Goal: Communication & Community: Answer question/provide support

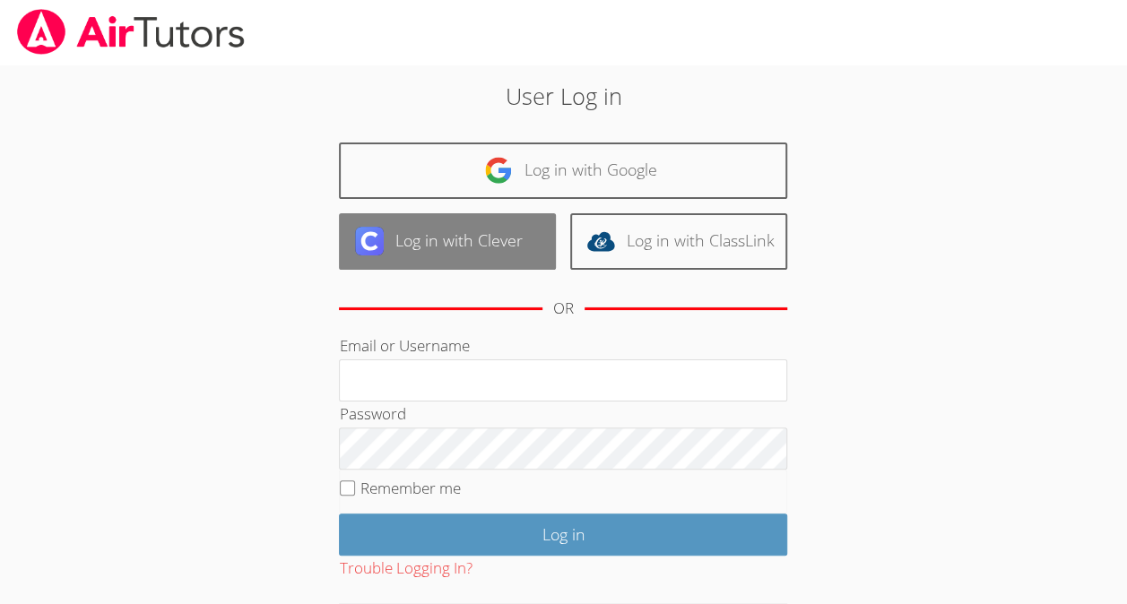
click at [492, 222] on link "Log in with Clever" at bounding box center [447, 241] width 217 height 56
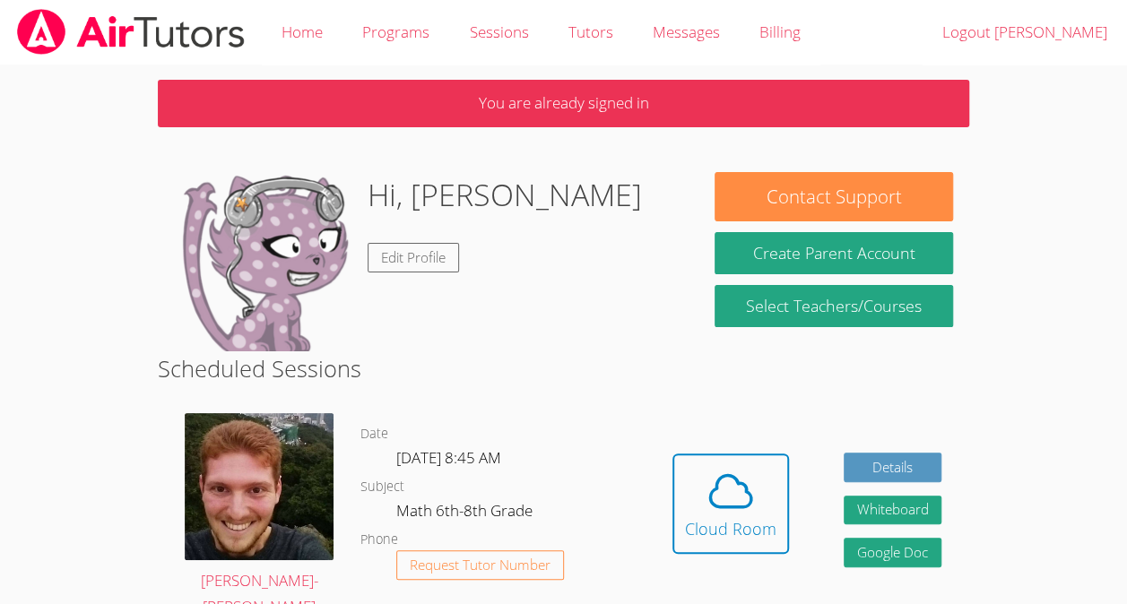
click at [545, 264] on div "Hi, Jean Edit Profile" at bounding box center [428, 261] width 508 height 179
click at [705, 502] on icon at bounding box center [730, 491] width 50 height 50
click at [737, 532] on div "Cloud Room" at bounding box center [730, 528] width 91 height 25
click at [721, 514] on icon at bounding box center [730, 491] width 50 height 50
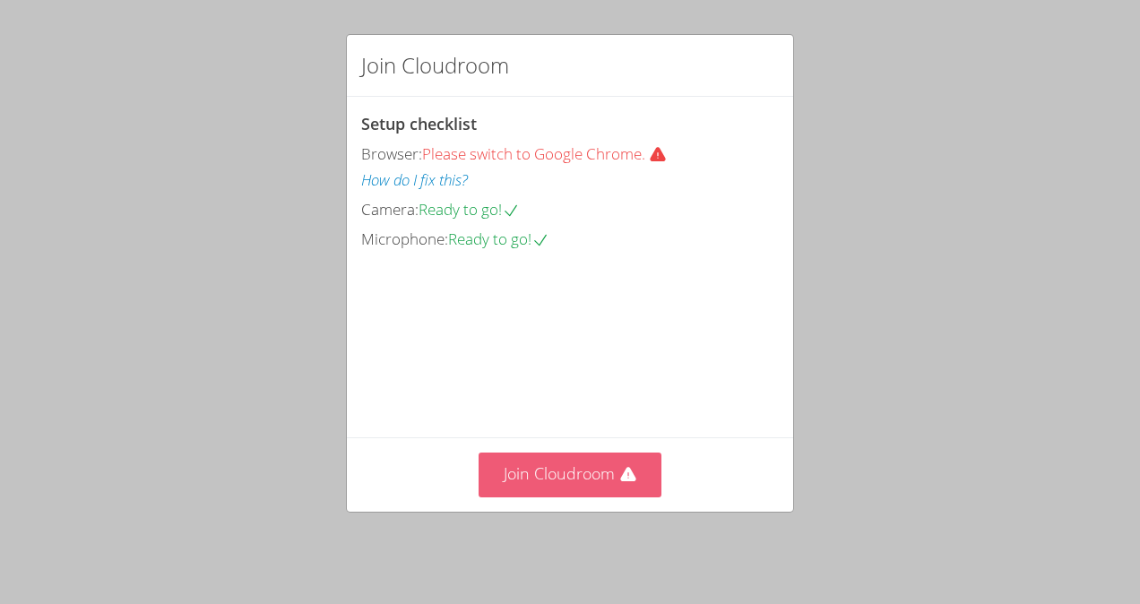
click at [613, 497] on button "Join Cloudroom" at bounding box center [571, 475] width 184 height 44
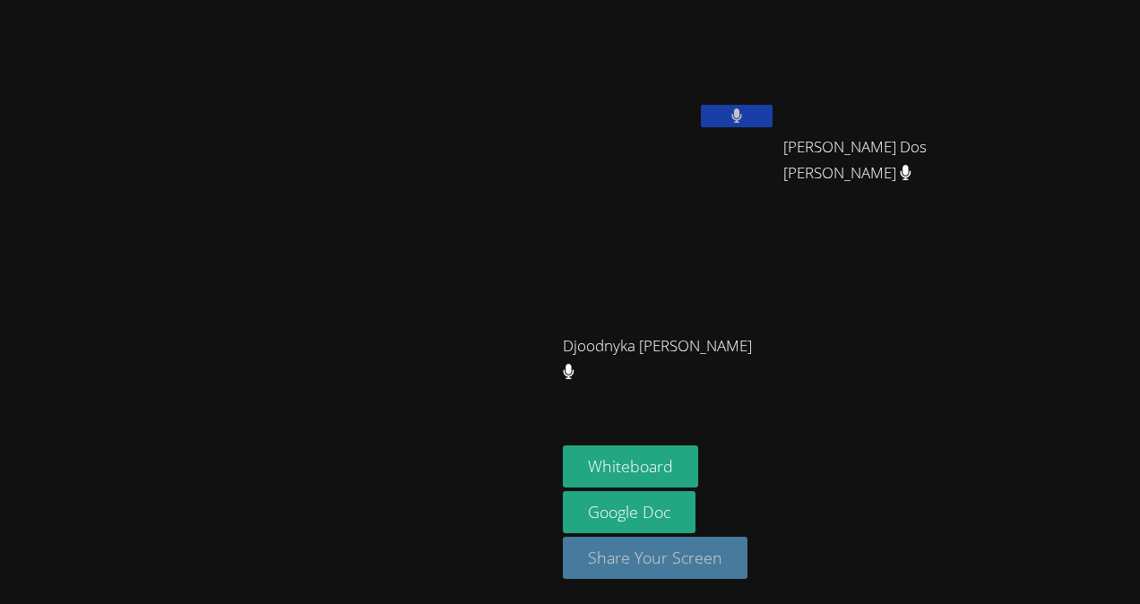
click at [747, 564] on button "Share Your Screen" at bounding box center [655, 558] width 185 height 42
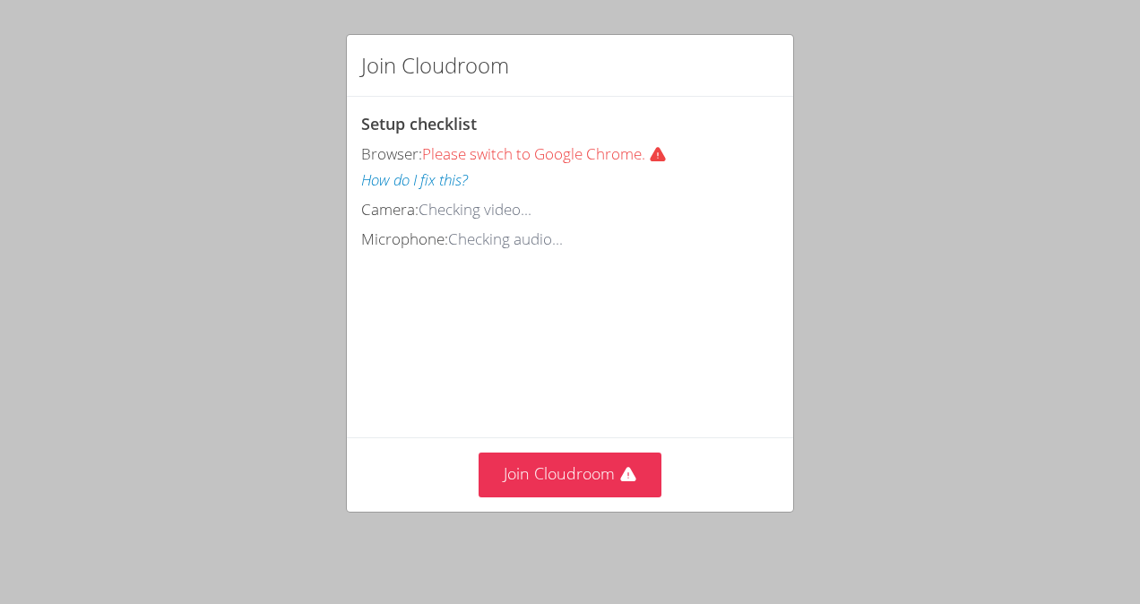
click at [618, 522] on div "Join Cloudroom Setup checklist Browser: Please switch to Google Chrome. How do …" at bounding box center [570, 302] width 1140 height 604
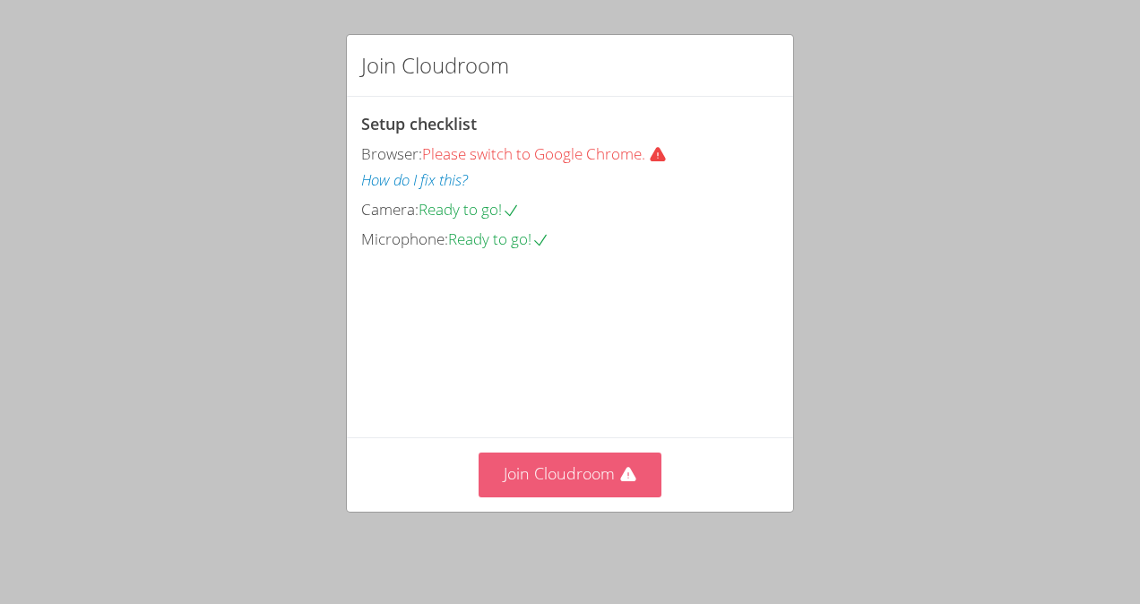
click at [600, 461] on button "Join Cloudroom" at bounding box center [571, 475] width 184 height 44
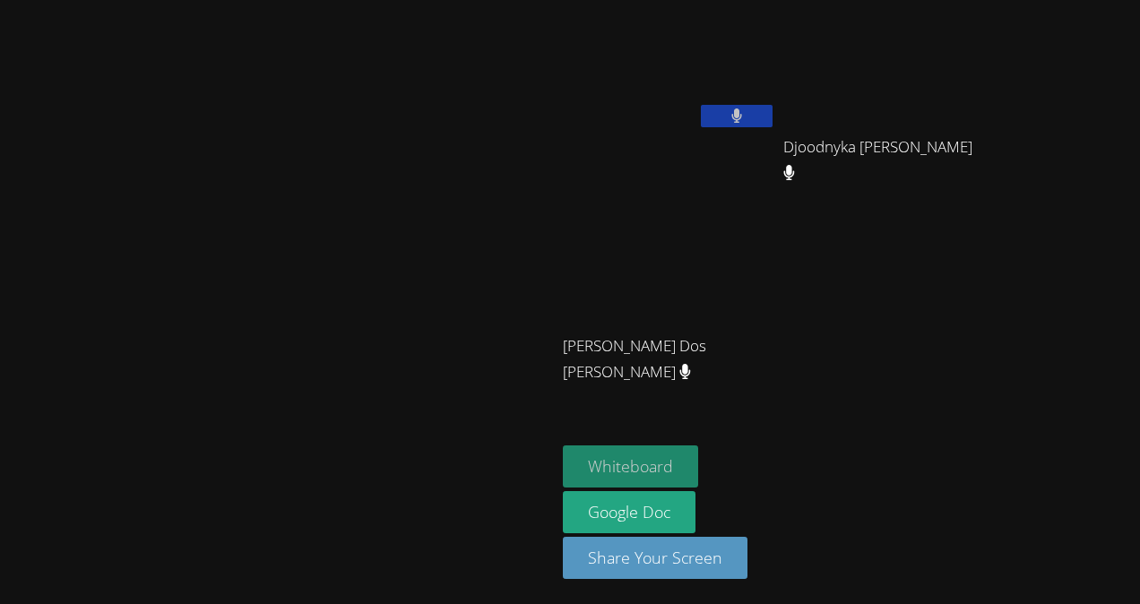
click at [698, 472] on button "Whiteboard" at bounding box center [630, 466] width 135 height 42
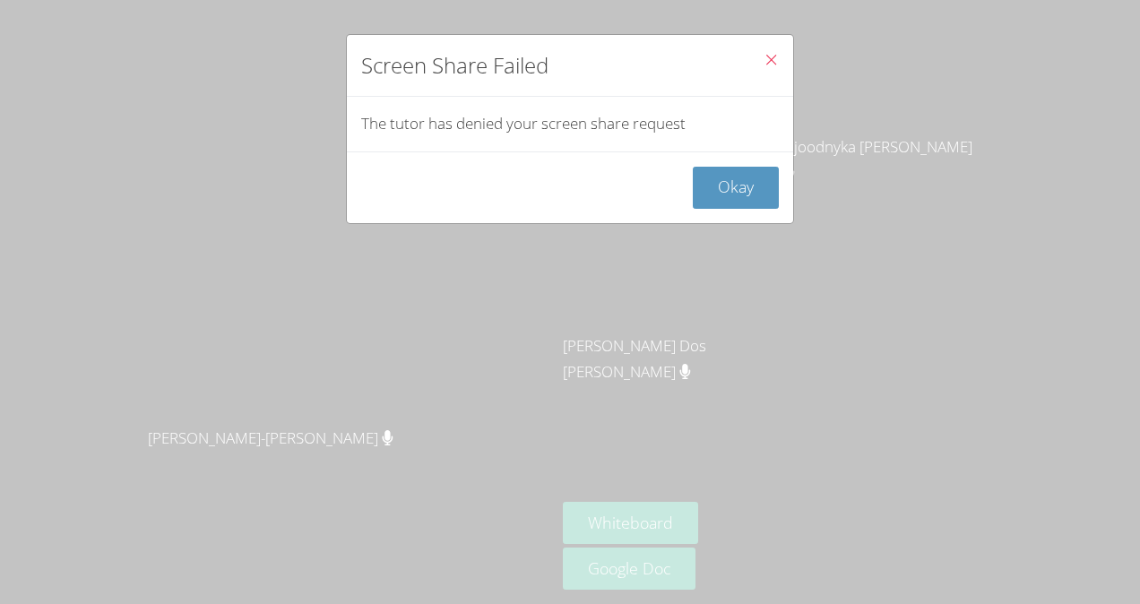
click at [764, 59] on icon "Close" at bounding box center [771, 59] width 15 height 15
click at [747, 189] on button "Okay" at bounding box center [736, 188] width 86 height 42
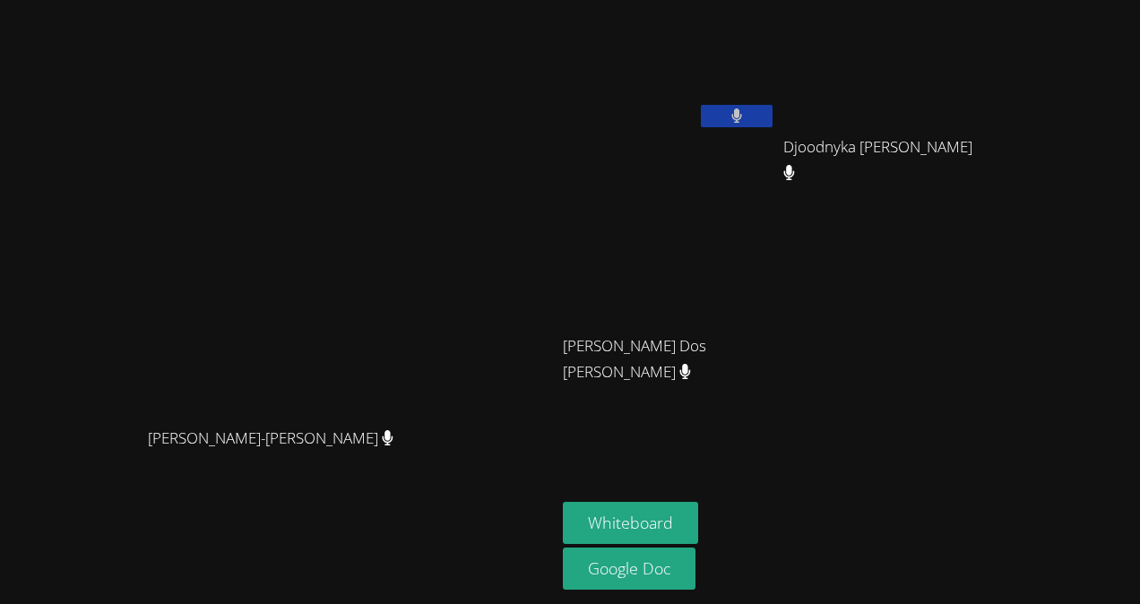
drag, startPoint x: 730, startPoint y: 22, endPoint x: 481, endPoint y: 187, distance: 299.3
click at [412, 187] on video at bounding box center [277, 266] width 269 height 305
click at [397, 445] on icon at bounding box center [387, 437] width 19 height 15
click at [397, 452] on span "Vincent Astray-Caneda" at bounding box center [270, 439] width 253 height 26
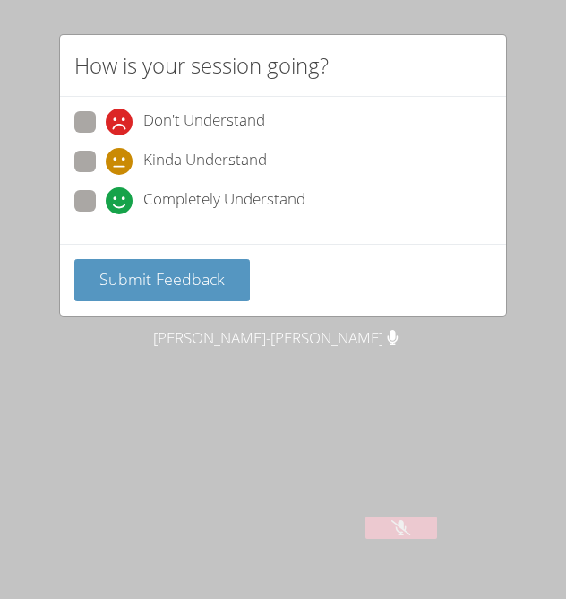
click at [222, 119] on span "Don't Understand" at bounding box center [204, 121] width 122 height 27
click at [121, 119] on input "Don't Understand" at bounding box center [113, 118] width 15 height 15
radio input "true"
click at [227, 160] on span "Kinda Understand" at bounding box center [205, 161] width 124 height 27
click at [121, 160] on input "Kinda Understand" at bounding box center [113, 158] width 15 height 15
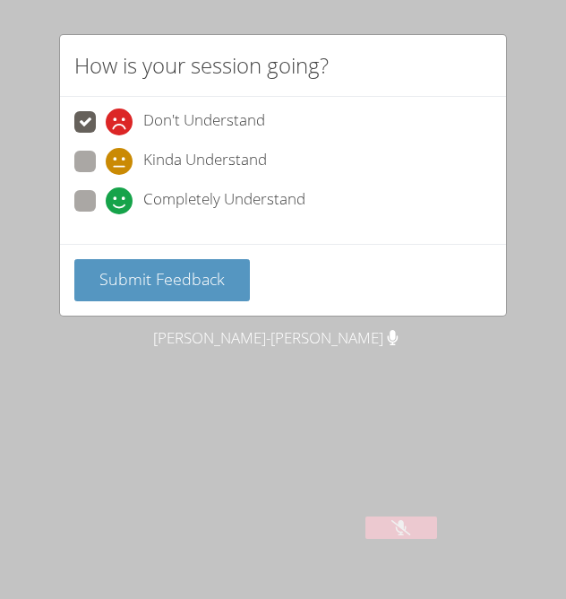
radio input "true"
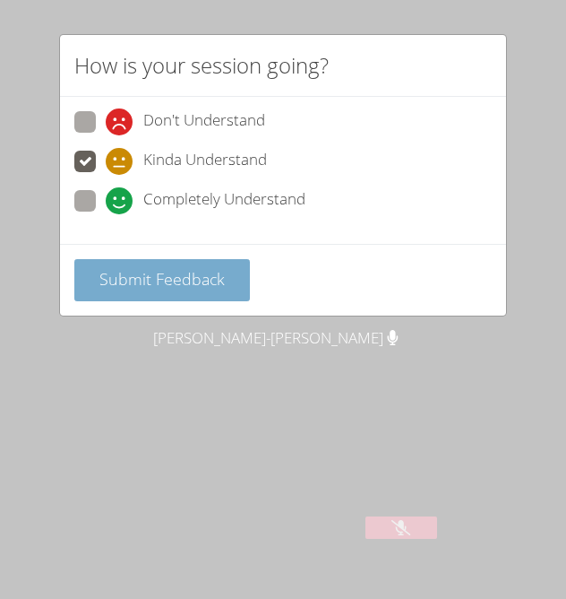
click at [206, 281] on span "Submit Feedback" at bounding box center [161, 279] width 125 height 22
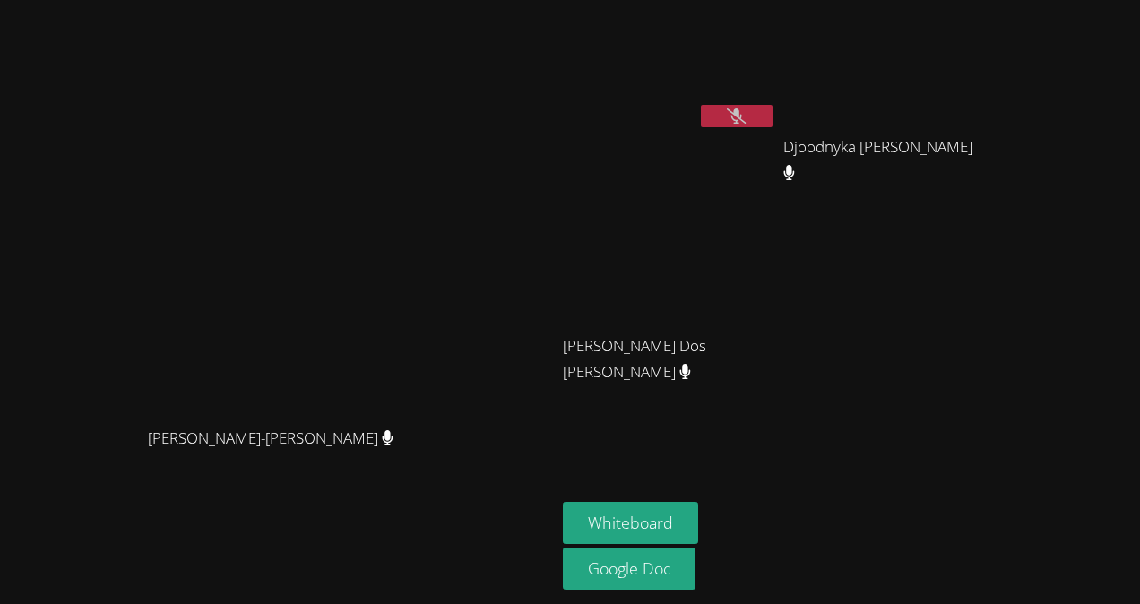
click at [776, 61] on video at bounding box center [669, 67] width 213 height 120
click at [746, 115] on icon at bounding box center [736, 115] width 19 height 15
click at [743, 117] on icon at bounding box center [737, 115] width 12 height 15
click at [746, 117] on icon at bounding box center [736, 115] width 19 height 15
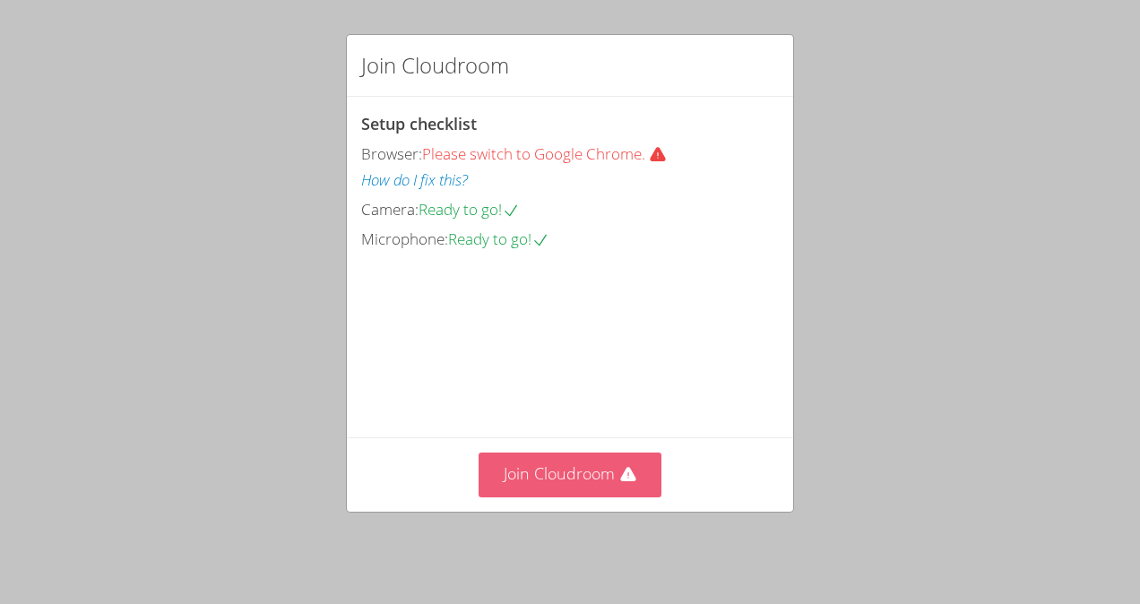
click at [589, 464] on button "Join Cloudroom" at bounding box center [571, 475] width 184 height 44
